Goal: Task Accomplishment & Management: Manage account settings

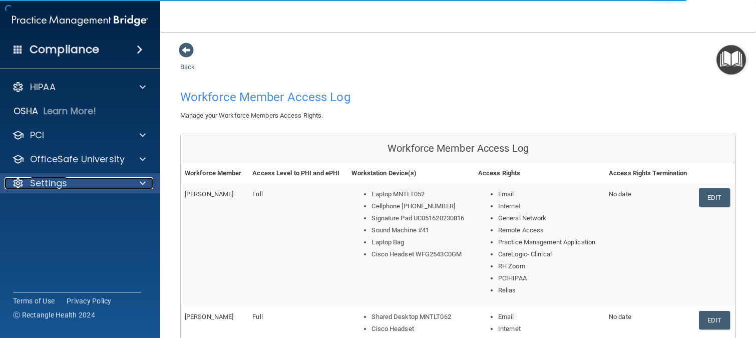
click at [129, 181] on div at bounding box center [141, 183] width 25 height 12
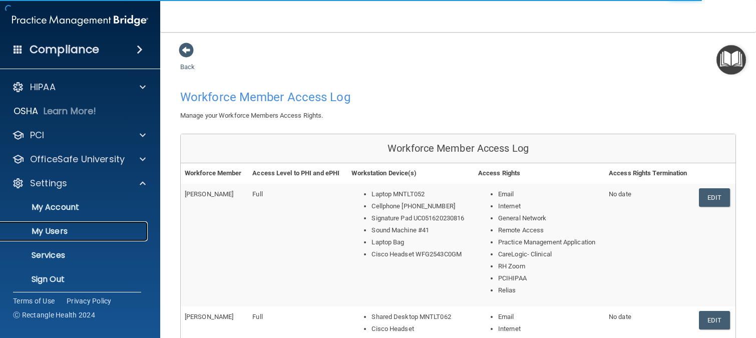
click at [62, 234] on p "My Users" at bounding box center [75, 231] width 137 height 10
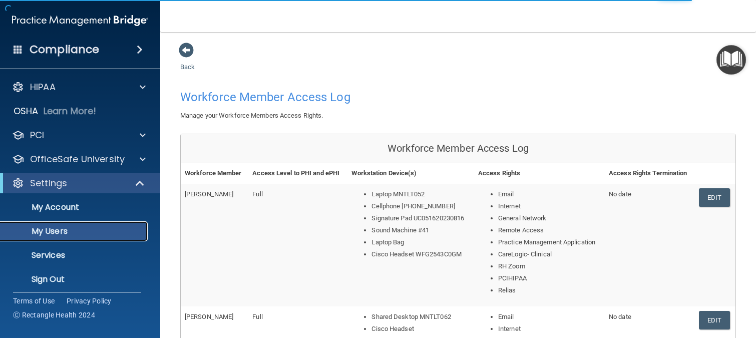
click at [62, 234] on p "My Users" at bounding box center [75, 231] width 137 height 10
select select "20"
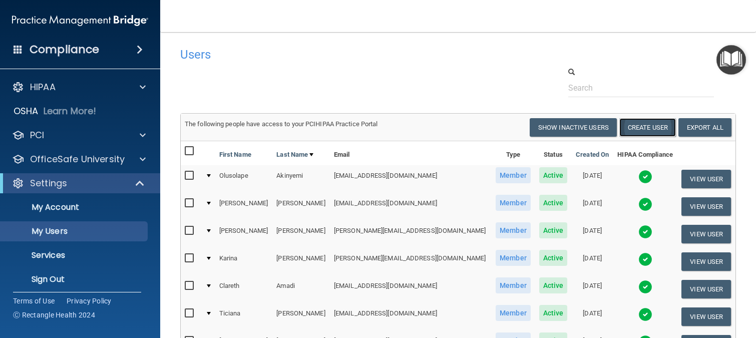
click at [644, 130] on button "Create User" at bounding box center [647, 127] width 57 height 19
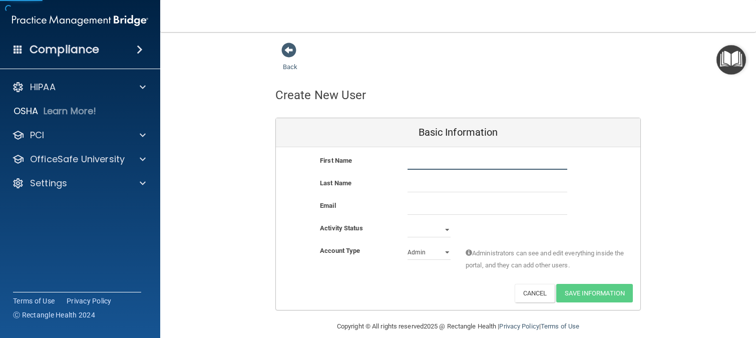
click at [468, 167] on input "text" at bounding box center [488, 162] width 160 height 15
click at [503, 169] on input "text" at bounding box center [488, 162] width 160 height 15
type input "[PERSON_NAME]"
type input "Pearyer"
click at [419, 206] on input "email" at bounding box center [488, 207] width 160 height 15
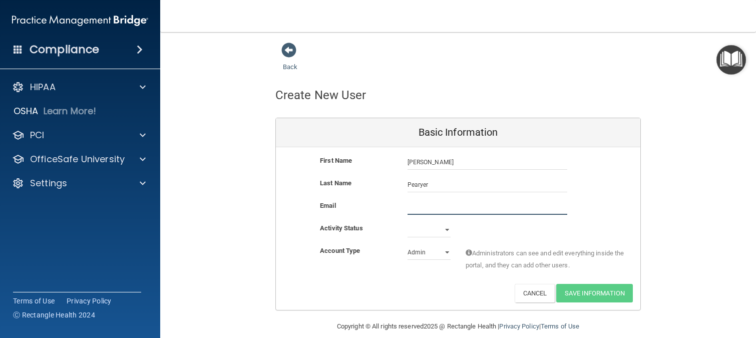
paste input "[EMAIL_ADDRESS][DOMAIN_NAME]"
type input "[EMAIL_ADDRESS][DOMAIN_NAME]"
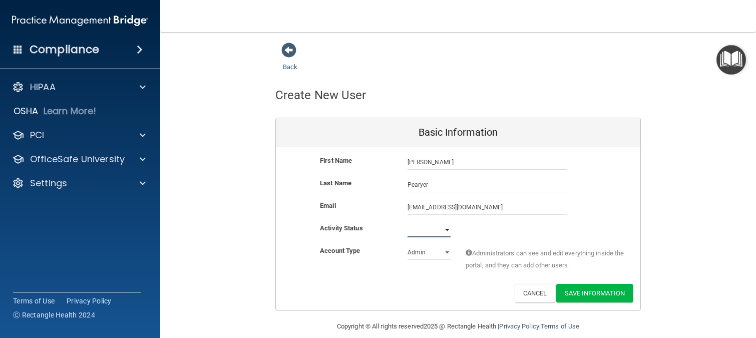
click at [445, 232] on select "Active Inactive" at bounding box center [429, 229] width 43 height 15
select select "active"
click at [408, 222] on select "Active Inactive" at bounding box center [429, 229] width 43 height 15
click at [442, 251] on select "Admin Member" at bounding box center [429, 252] width 43 height 15
select select "practice_member"
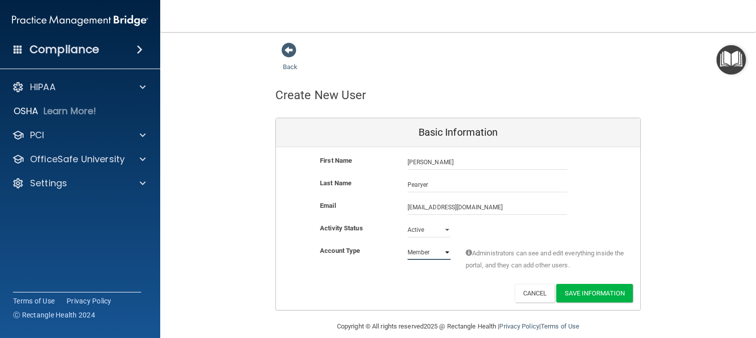
click at [408, 245] on select "Admin Member" at bounding box center [429, 252] width 43 height 15
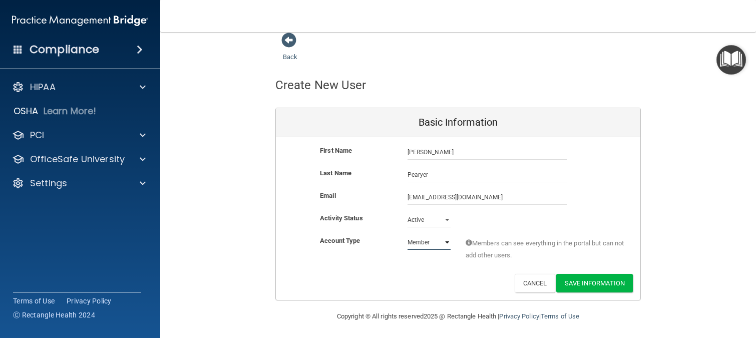
scroll to position [13, 0]
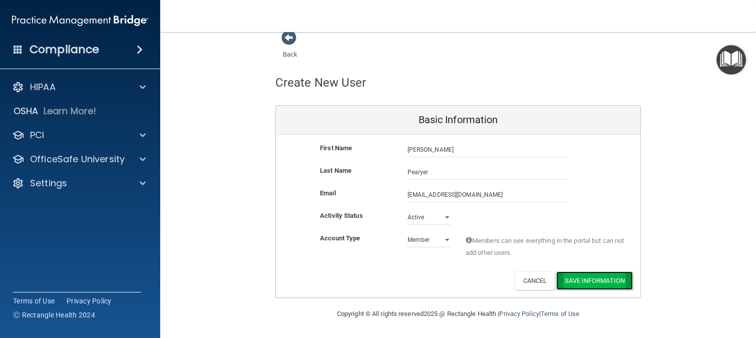
click at [582, 281] on button "Save Information" at bounding box center [594, 280] width 77 height 19
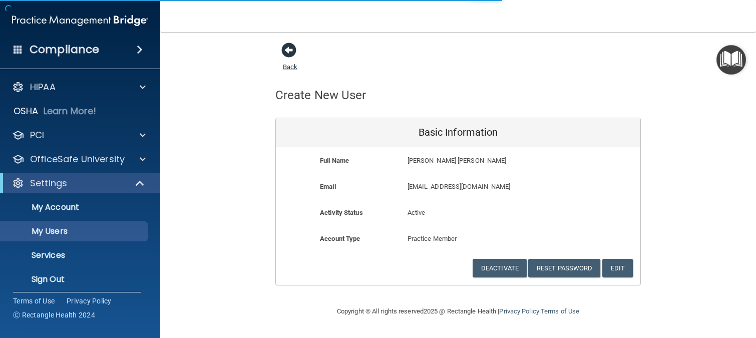
click at [289, 58] on span at bounding box center [288, 50] width 15 height 15
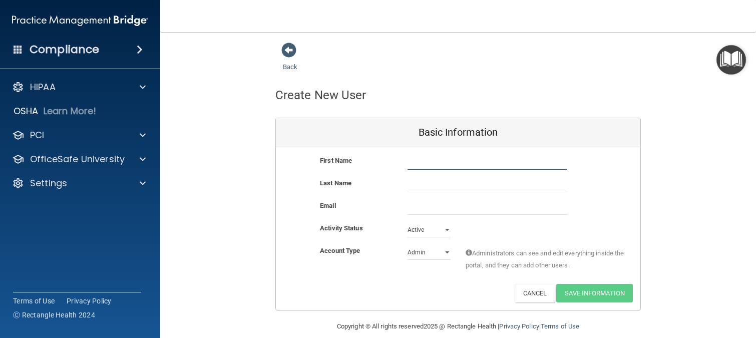
click at [423, 159] on input "text" at bounding box center [488, 162] width 160 height 15
click at [515, 159] on input "text" at bounding box center [488, 162] width 160 height 15
type input "Ahsan"
type input "Akhunzada"
paste input "[EMAIL_ADDRESS][DOMAIN_NAME]"
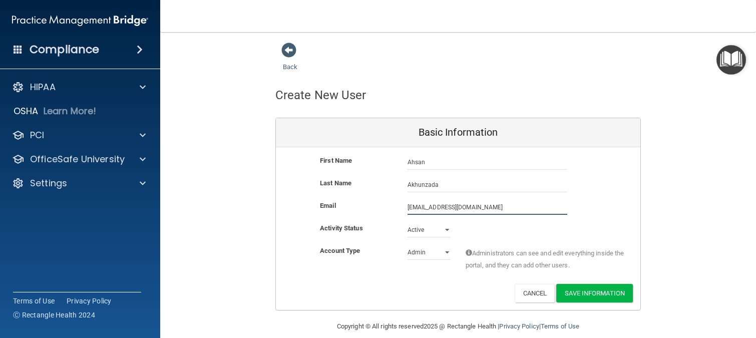
type input "[EMAIL_ADDRESS][DOMAIN_NAME]"
click at [438, 233] on select "Active Inactive" at bounding box center [429, 229] width 43 height 15
click at [408, 222] on select "Active Inactive" at bounding box center [429, 229] width 43 height 15
click at [438, 255] on select "Admin Member" at bounding box center [429, 252] width 43 height 15
select select "practice_member"
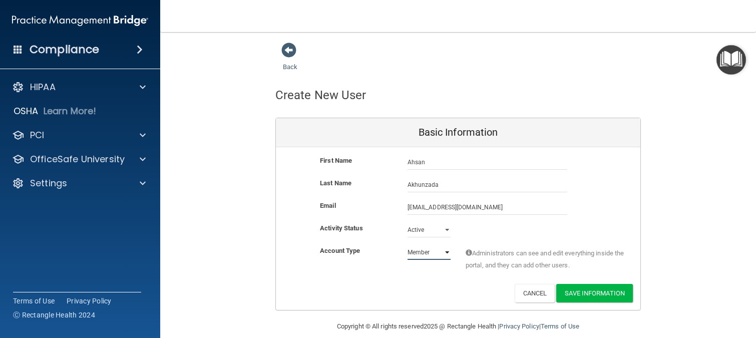
click at [408, 245] on select "Admin Member" at bounding box center [429, 252] width 43 height 15
click at [577, 291] on button "Save Information" at bounding box center [594, 293] width 77 height 19
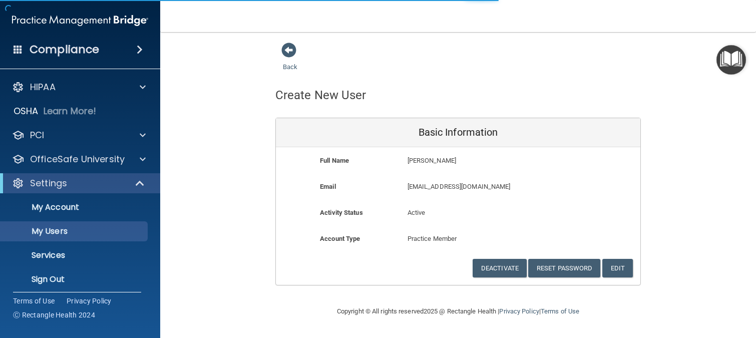
select select "20"
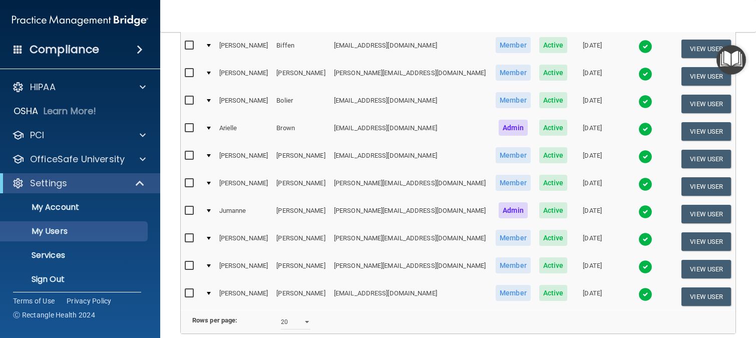
scroll to position [541, 0]
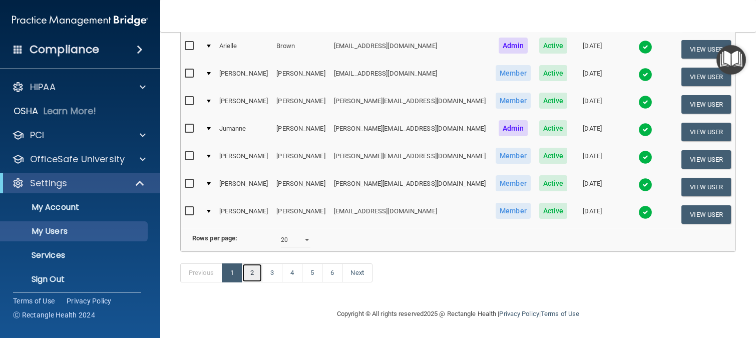
click at [253, 271] on link "2" at bounding box center [252, 272] width 21 height 19
select select "20"
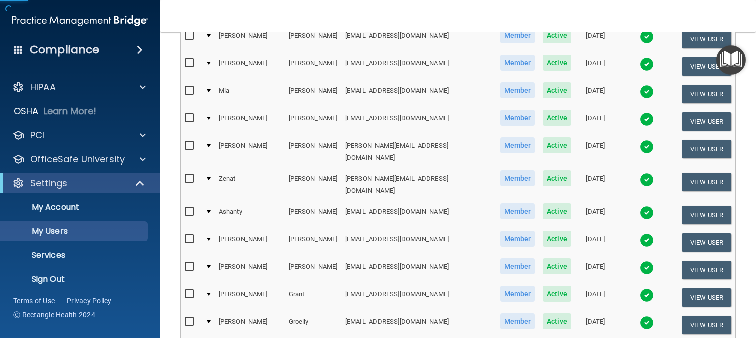
scroll to position [451, 0]
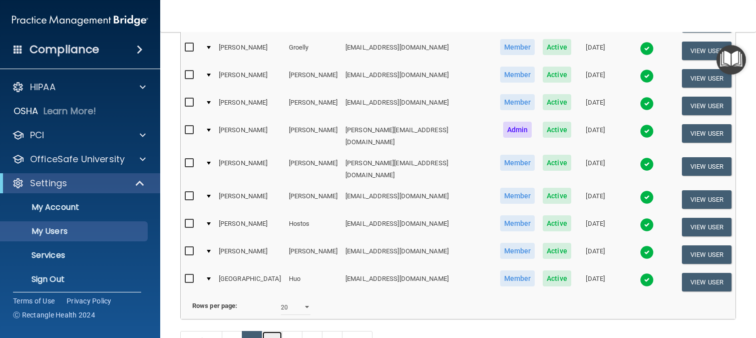
click at [270, 331] on link "3" at bounding box center [272, 340] width 21 height 19
select select "20"
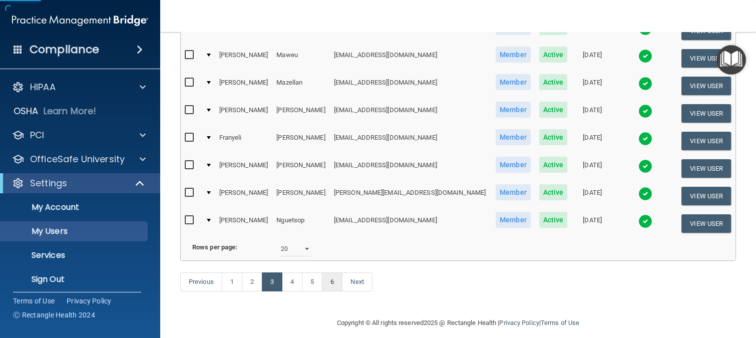
scroll to position [503, 0]
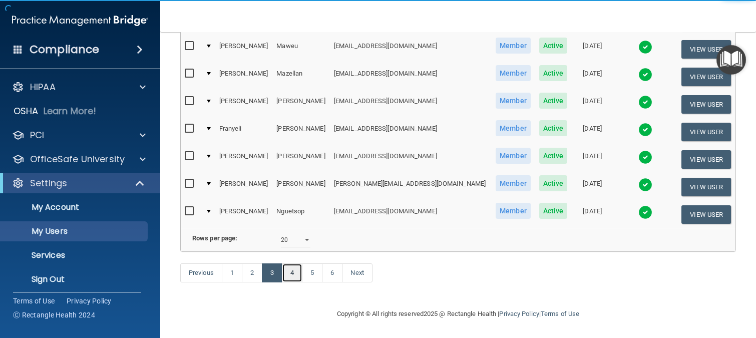
click at [291, 270] on link "4" at bounding box center [292, 272] width 21 height 19
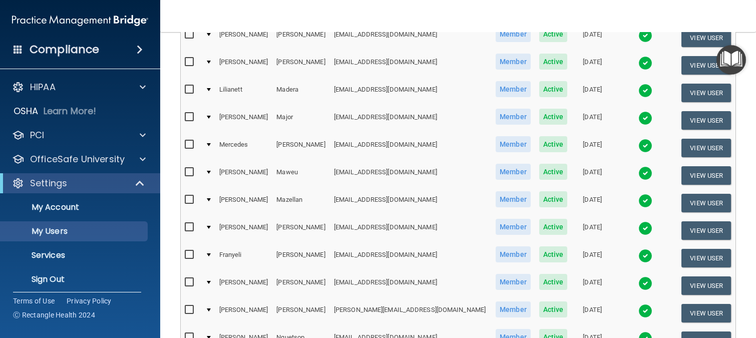
scroll to position [202, 0]
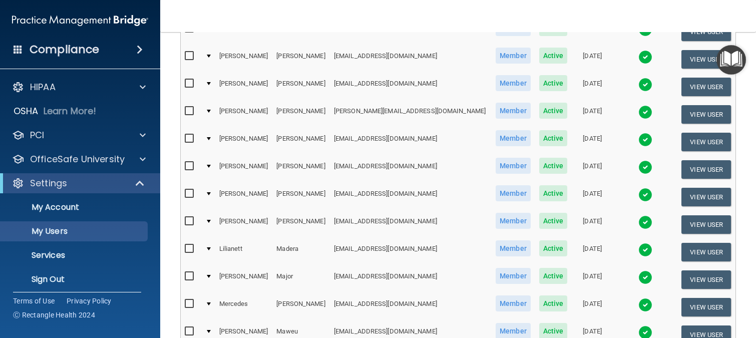
select select "20"
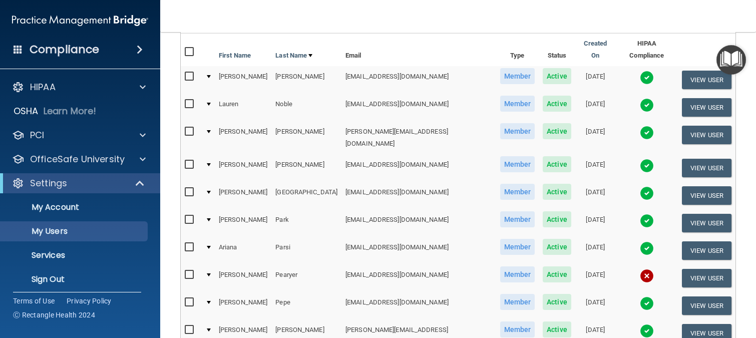
scroll to position [0, 0]
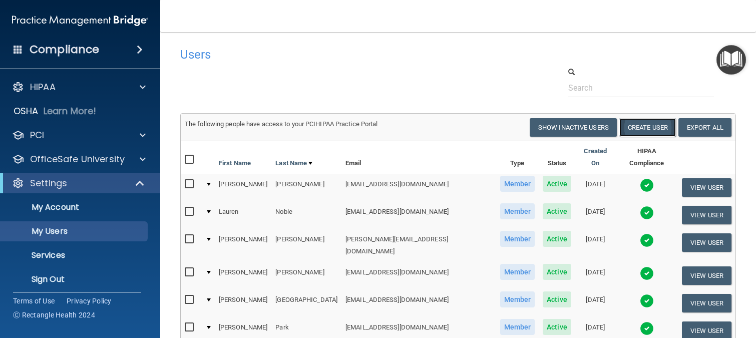
click at [637, 130] on button "Create User" at bounding box center [647, 127] width 57 height 19
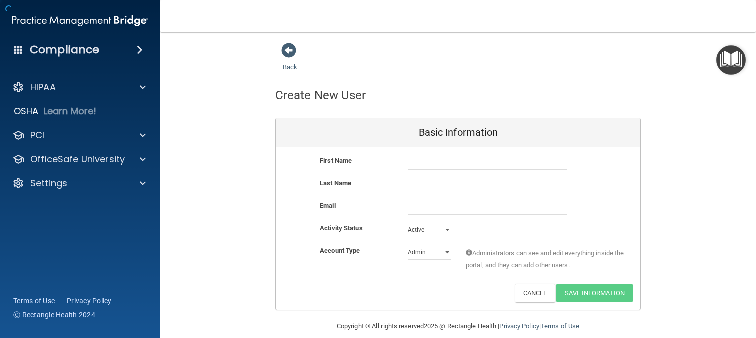
click at [388, 168] on div "First Name" at bounding box center [458, 162] width 365 height 15
click at [403, 163] on div at bounding box center [487, 162] width 175 height 15
click at [415, 159] on input "text" at bounding box center [488, 162] width 160 height 15
type input "Paras"
type input "a"
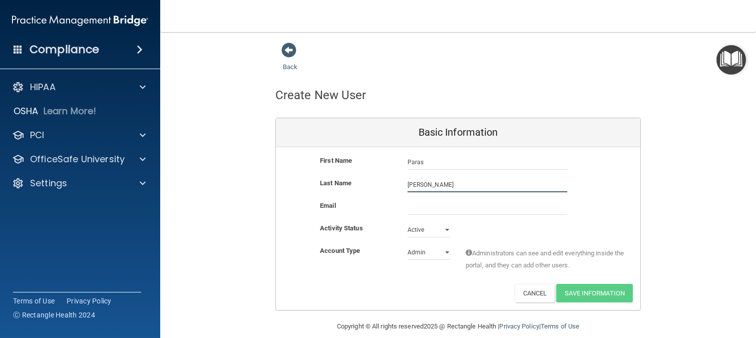
type input "[PERSON_NAME]"
click at [443, 211] on input "email" at bounding box center [488, 207] width 160 height 15
paste input "[EMAIL_ADDRESS][DOMAIN_NAME]"
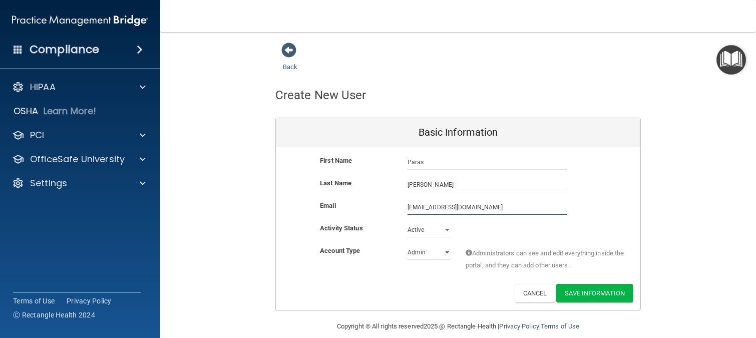
type input "[EMAIL_ADDRESS][DOMAIN_NAME]"
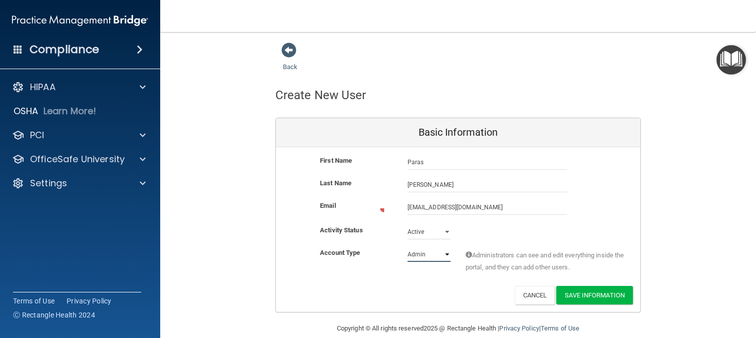
click at [439, 256] on select "Admin Member" at bounding box center [429, 254] width 43 height 15
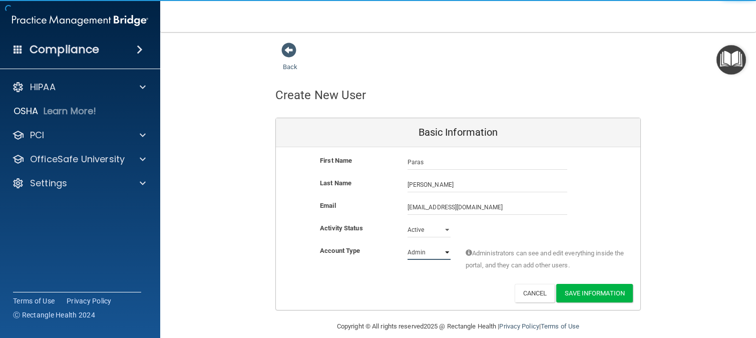
select select "practice_member"
click at [408, 245] on select "Admin Member" at bounding box center [429, 252] width 43 height 15
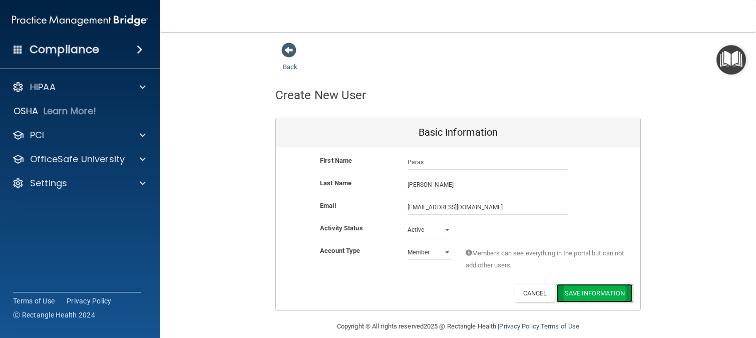
click at [581, 298] on button "Save Information" at bounding box center [594, 293] width 77 height 19
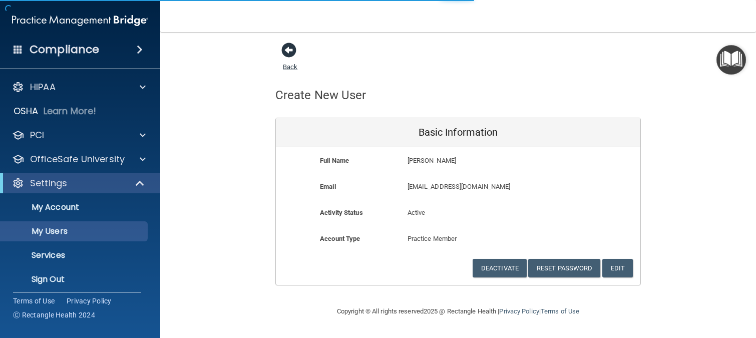
select select "20"
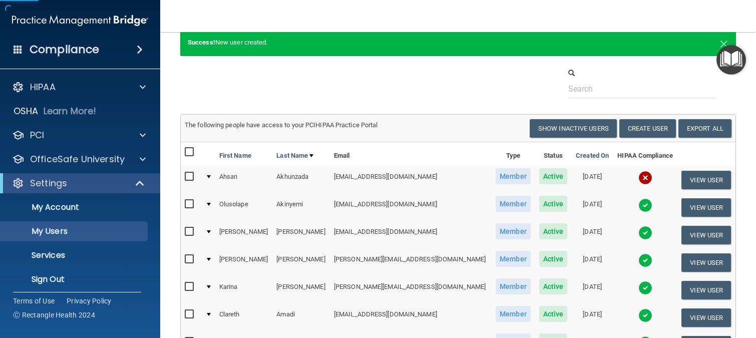
scroll to position [100, 0]
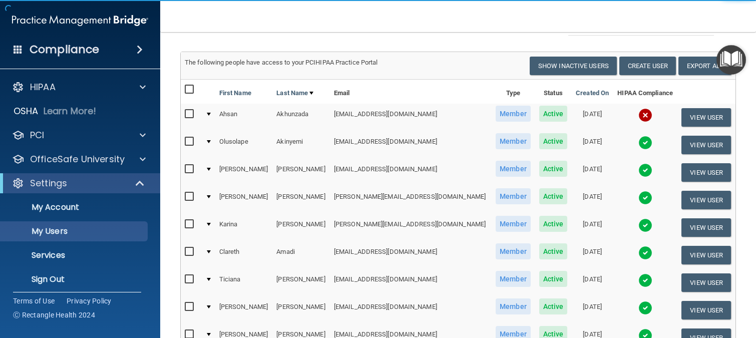
click at [189, 112] on input "checkbox" at bounding box center [191, 114] width 12 height 8
checkbox input "true"
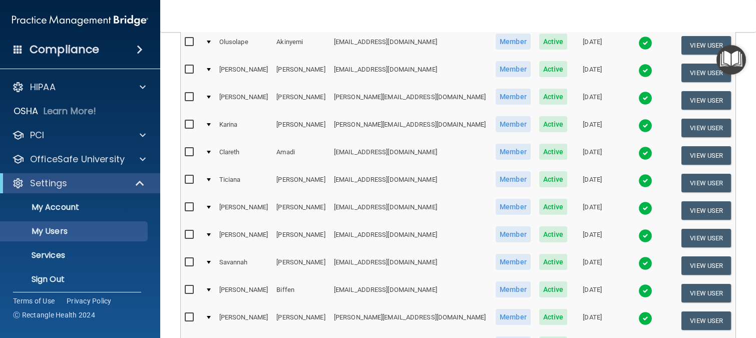
scroll to position [542, 0]
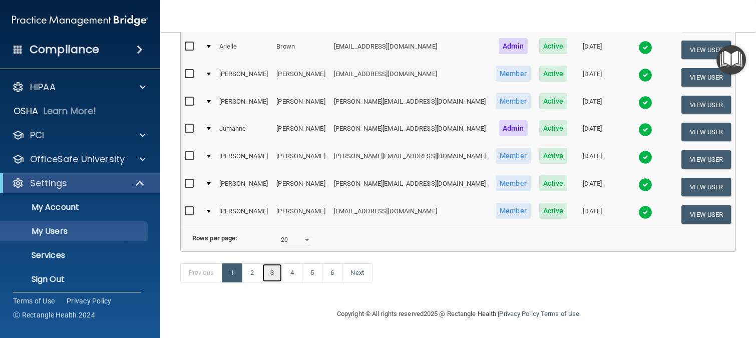
click at [276, 275] on link "3" at bounding box center [272, 272] width 21 height 19
select select "20"
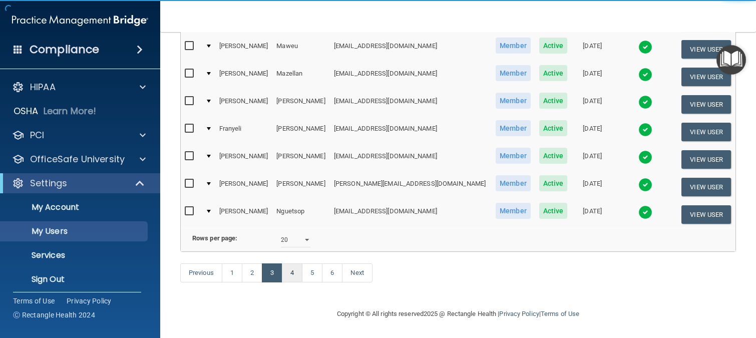
scroll to position [503, 0]
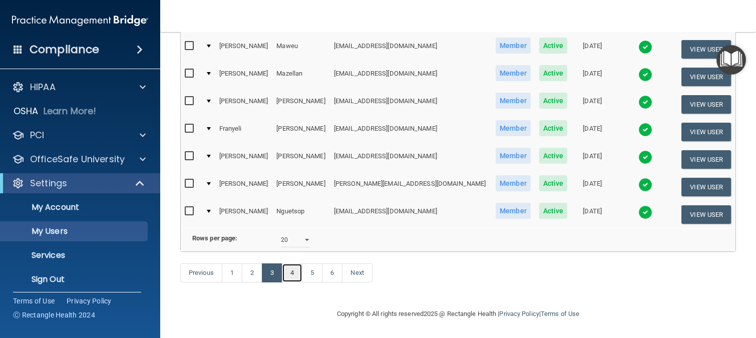
click at [301, 272] on link "4" at bounding box center [292, 272] width 21 height 19
select select "20"
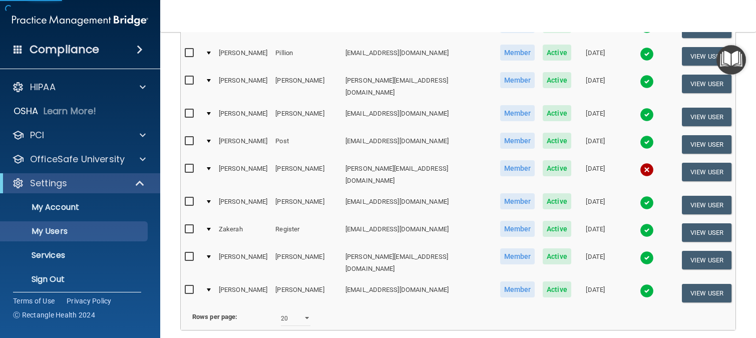
scroll to position [503, 0]
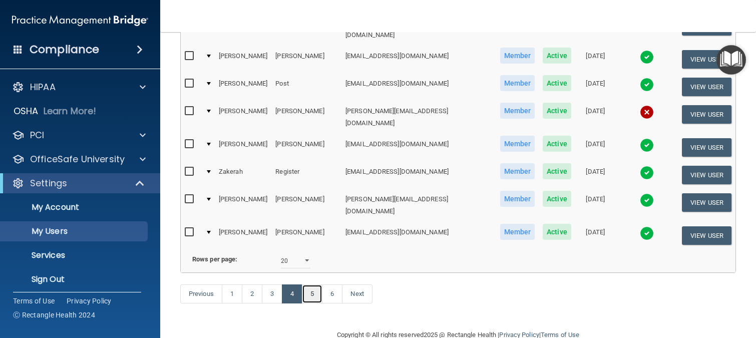
click at [315, 284] on link "5" at bounding box center [312, 293] width 21 height 19
select select "20"
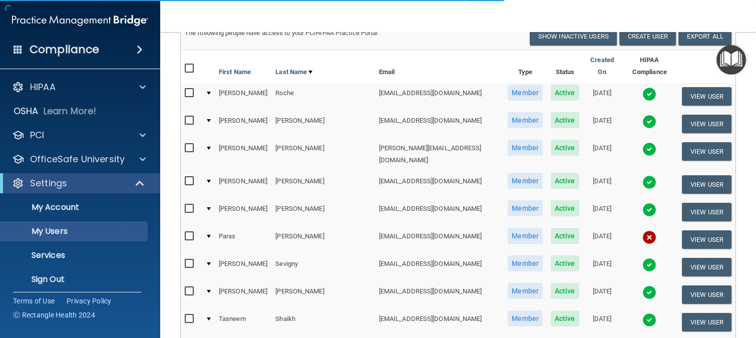
scroll to position [100, 0]
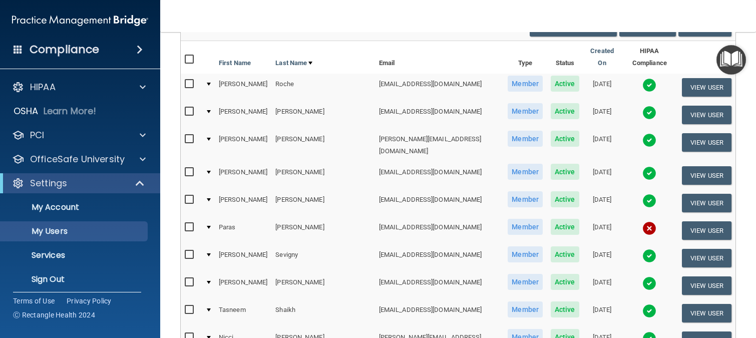
click at [192, 223] on input "checkbox" at bounding box center [191, 227] width 12 height 8
checkbox input "true"
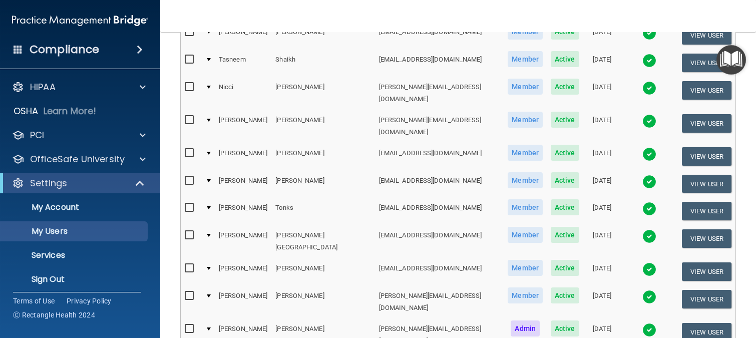
scroll to position [503, 0]
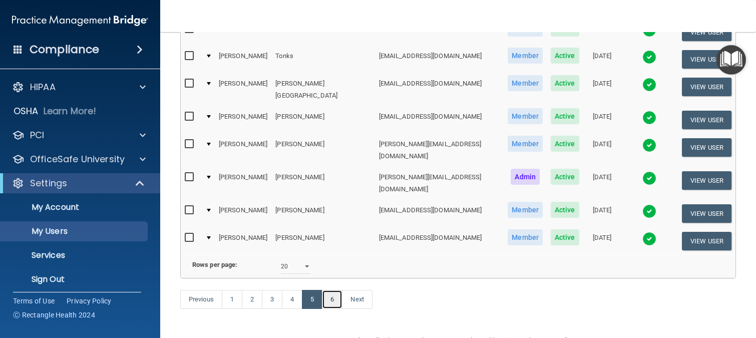
click at [338, 290] on link "6" at bounding box center [332, 299] width 21 height 19
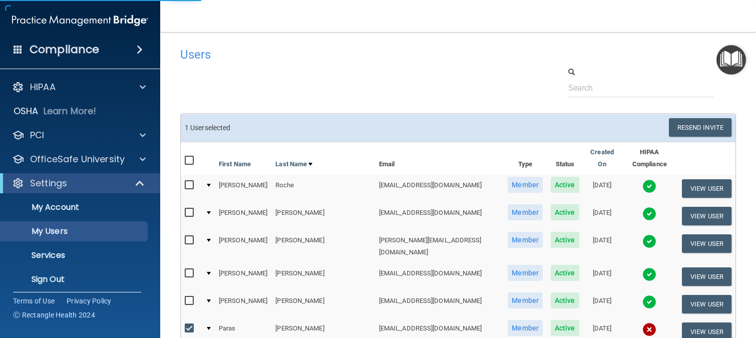
select select "20"
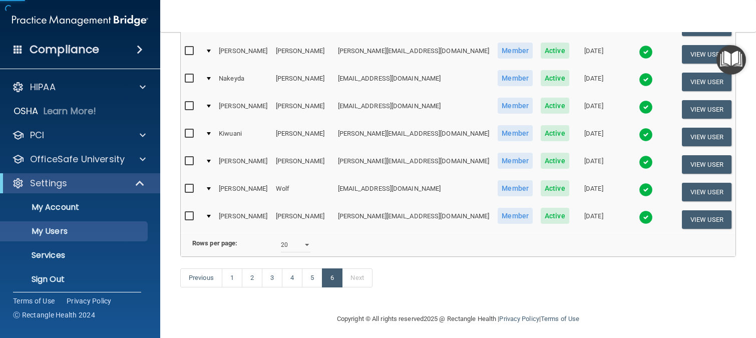
scroll to position [227, 0]
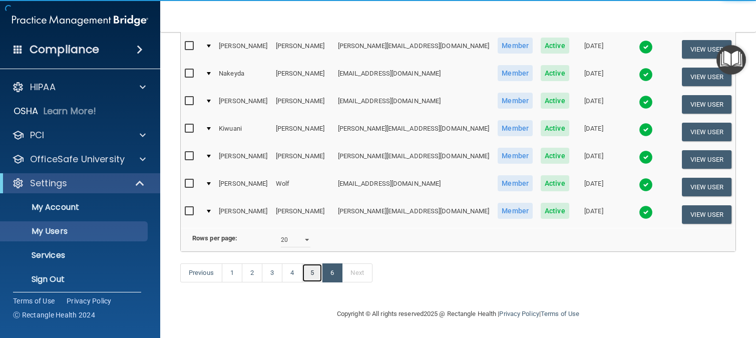
click at [309, 271] on link "5" at bounding box center [312, 272] width 21 height 19
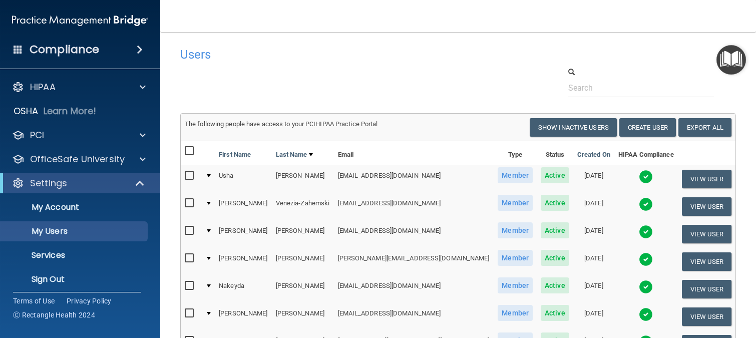
select select "20"
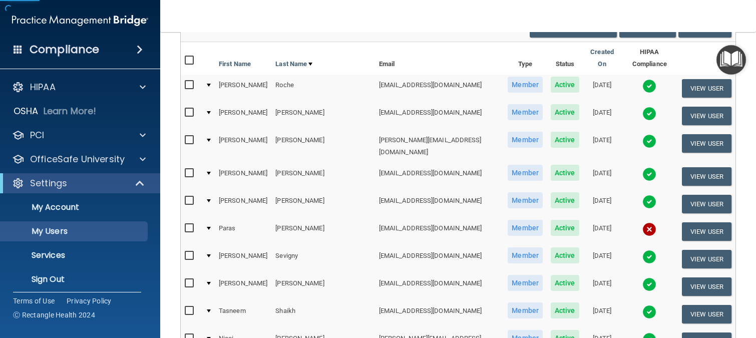
scroll to position [100, 0]
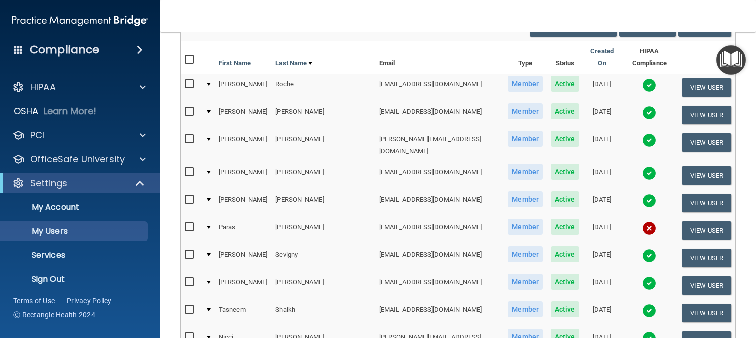
click at [189, 223] on input "checkbox" at bounding box center [191, 227] width 12 height 8
checkbox input "true"
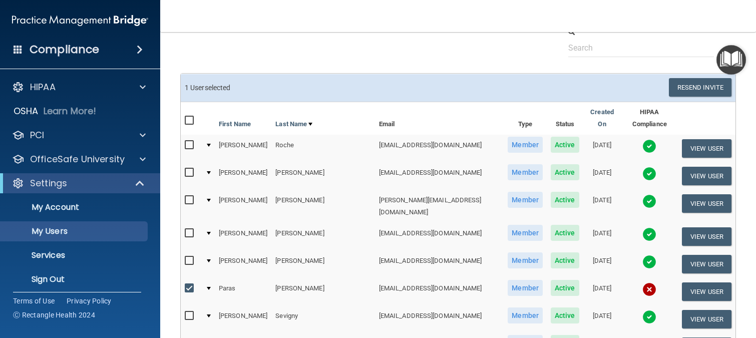
scroll to position [0, 0]
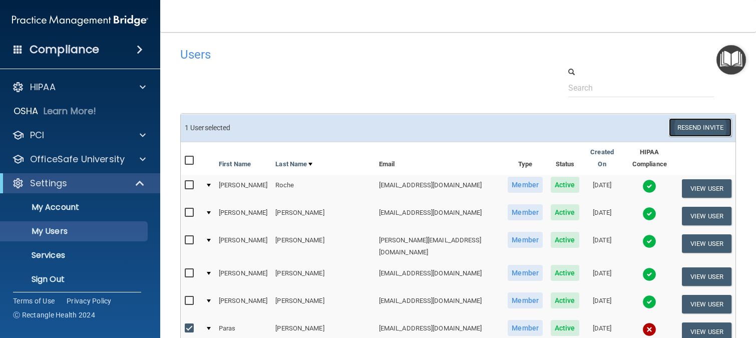
click at [698, 127] on button "Resend Invite" at bounding box center [700, 127] width 63 height 19
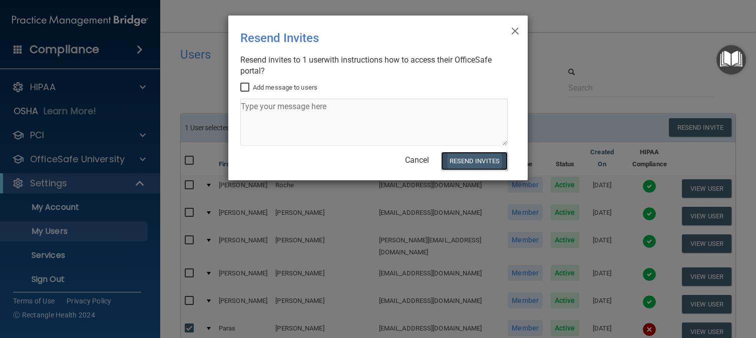
click at [478, 164] on button "Resend Invites" at bounding box center [474, 161] width 67 height 19
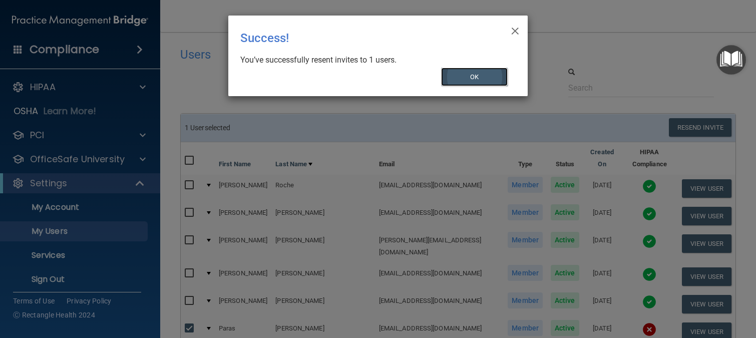
click at [494, 79] on button "OK" at bounding box center [474, 77] width 67 height 19
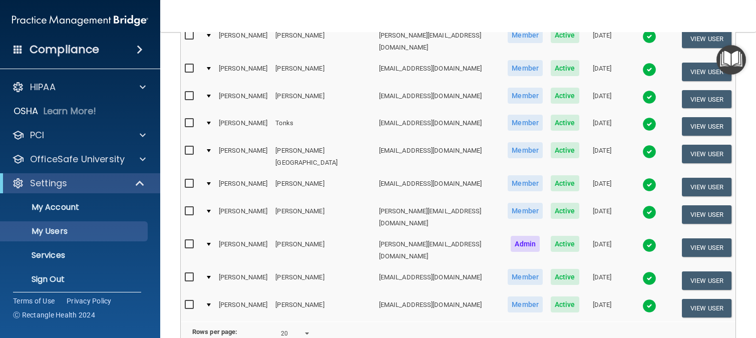
scroll to position [503, 0]
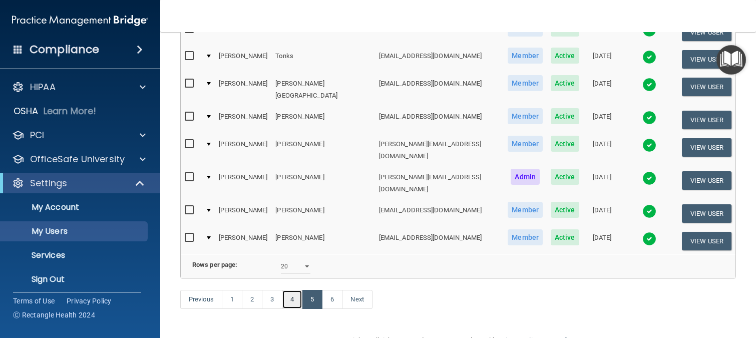
click at [290, 290] on link "4" at bounding box center [292, 299] width 21 height 19
select select "20"
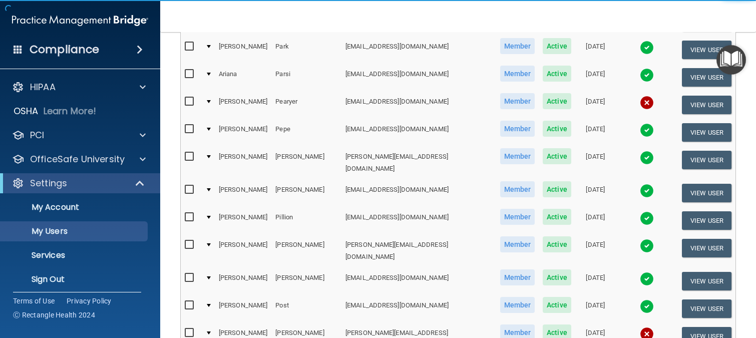
scroll to position [300, 0]
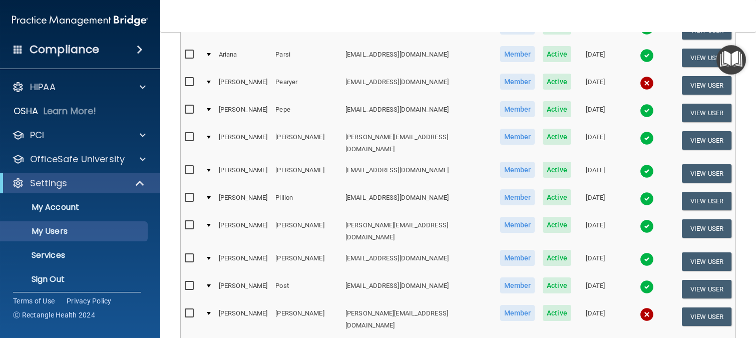
click at [190, 78] on input "checkbox" at bounding box center [191, 82] width 12 height 8
checkbox input "true"
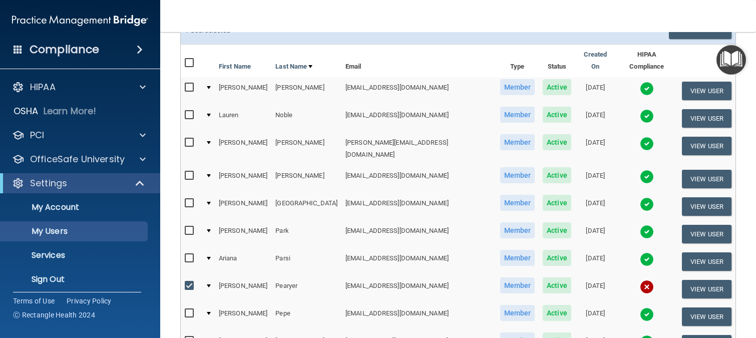
scroll to position [1, 0]
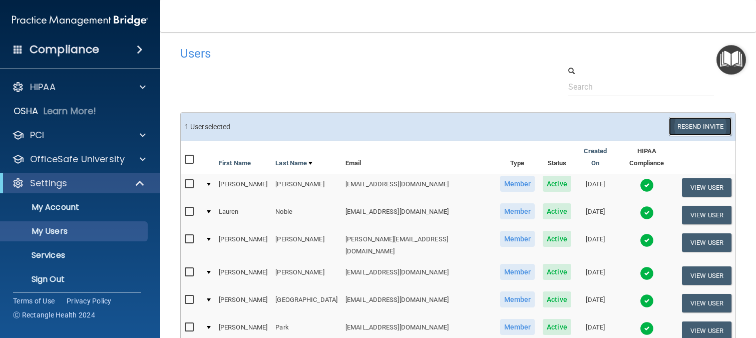
click at [695, 130] on button "Resend Invite" at bounding box center [700, 126] width 63 height 19
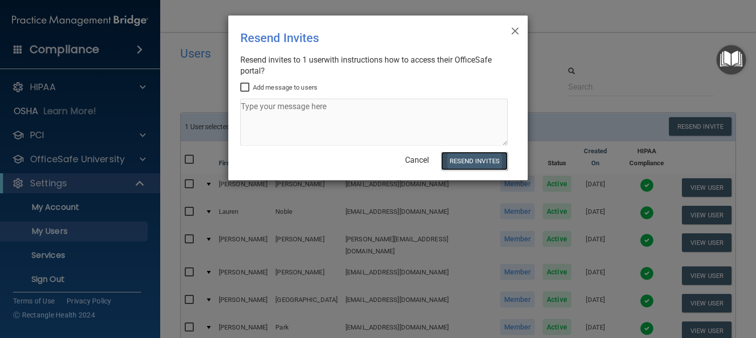
click at [460, 162] on button "Resend Invites" at bounding box center [474, 161] width 67 height 19
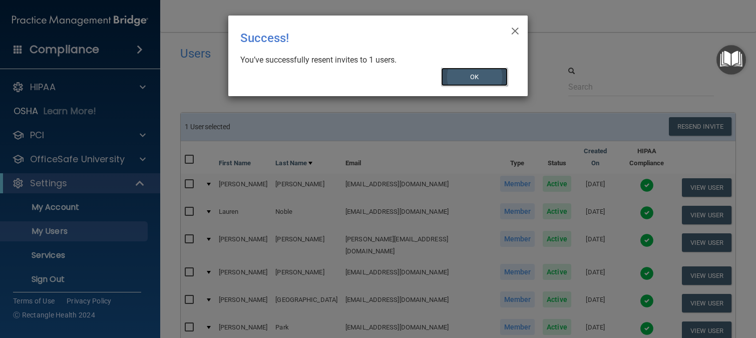
click at [470, 74] on button "OK" at bounding box center [474, 77] width 67 height 19
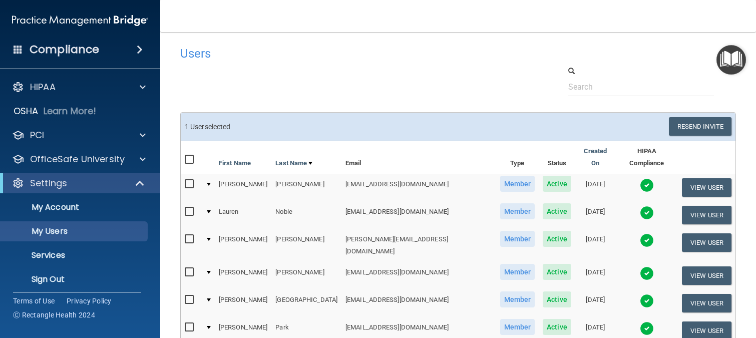
scroll to position [452, 0]
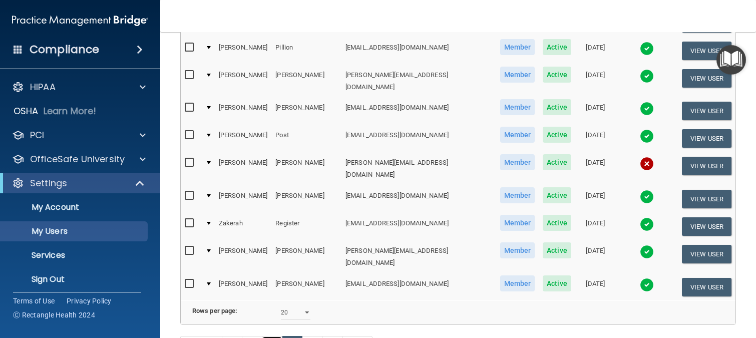
drag, startPoint x: 269, startPoint y: 324, endPoint x: 274, endPoint y: 323, distance: 5.0
select select "20"
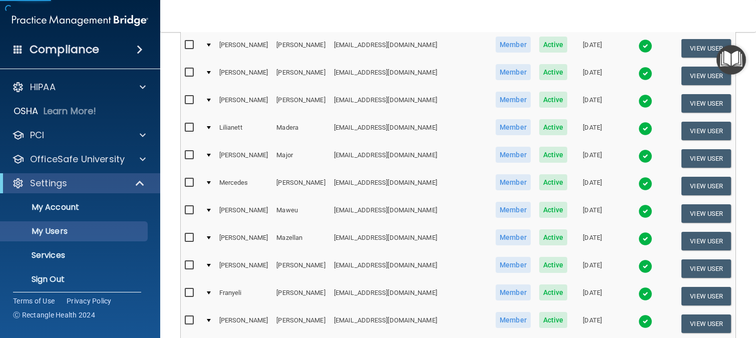
scroll to position [502, 0]
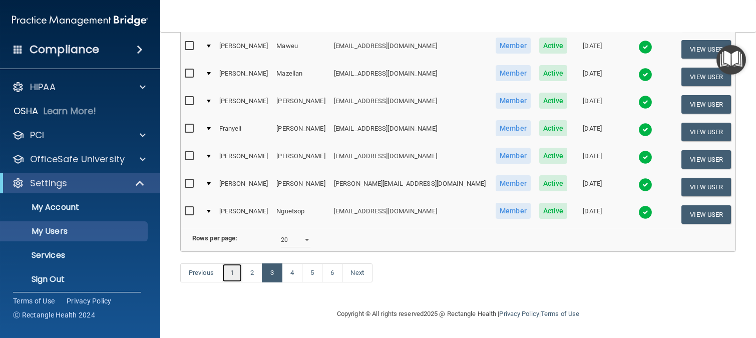
drag, startPoint x: 237, startPoint y: 268, endPoint x: 250, endPoint y: 263, distance: 13.7
click at [237, 268] on link "1" at bounding box center [232, 272] width 21 height 19
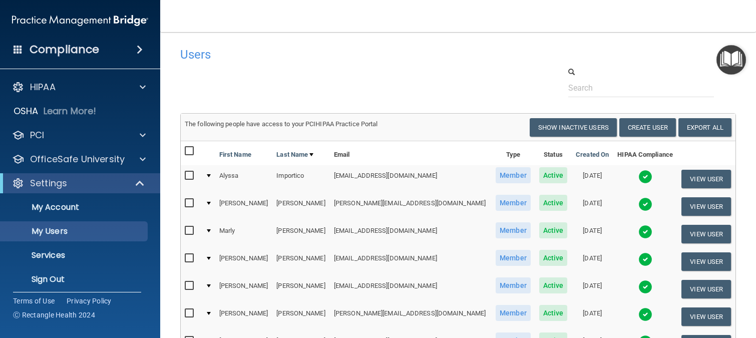
select select "20"
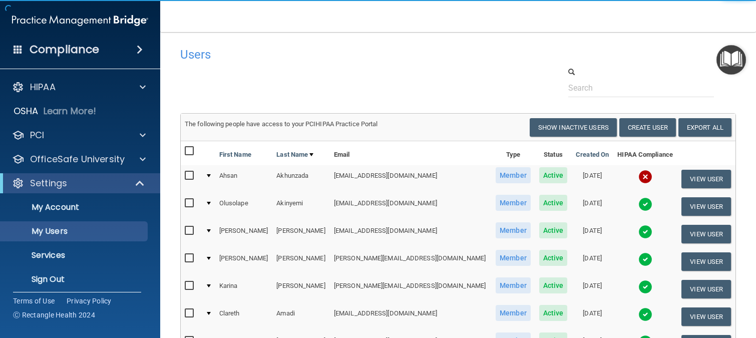
click at [190, 174] on input "checkbox" at bounding box center [191, 176] width 12 height 8
checkbox input "true"
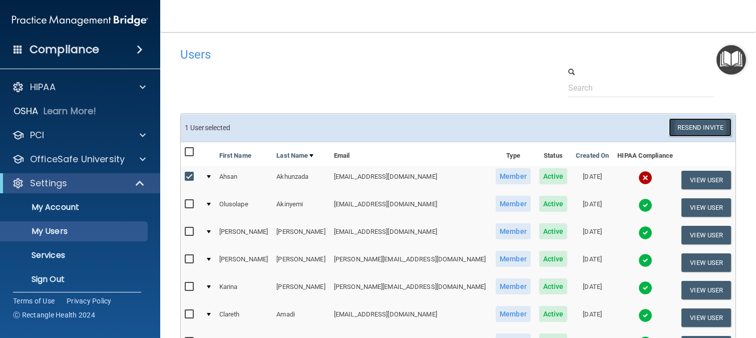
click at [682, 126] on button "Resend Invite" at bounding box center [700, 127] width 63 height 19
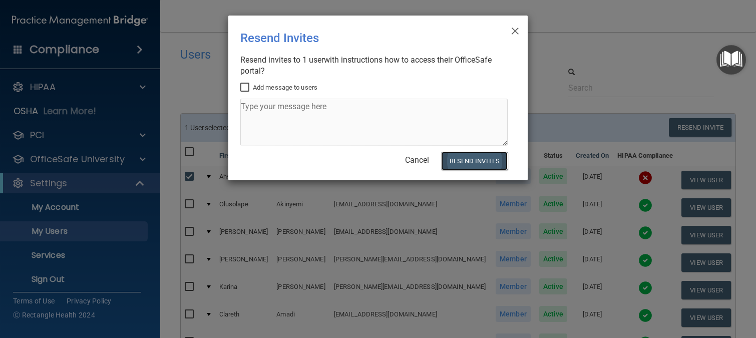
click at [459, 161] on button "Resend Invites" at bounding box center [474, 161] width 67 height 19
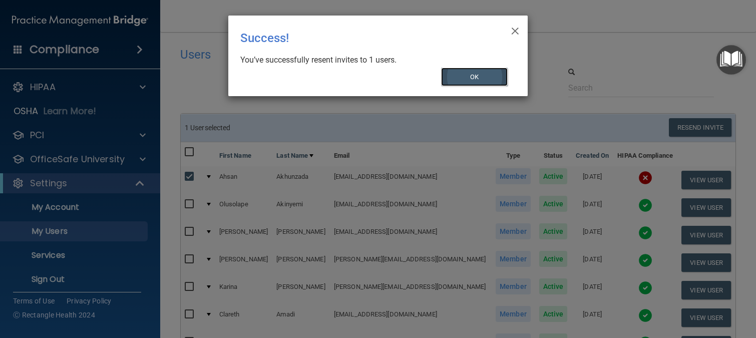
click at [472, 70] on button "OK" at bounding box center [474, 77] width 67 height 19
